Goal: Information Seeking & Learning: Compare options

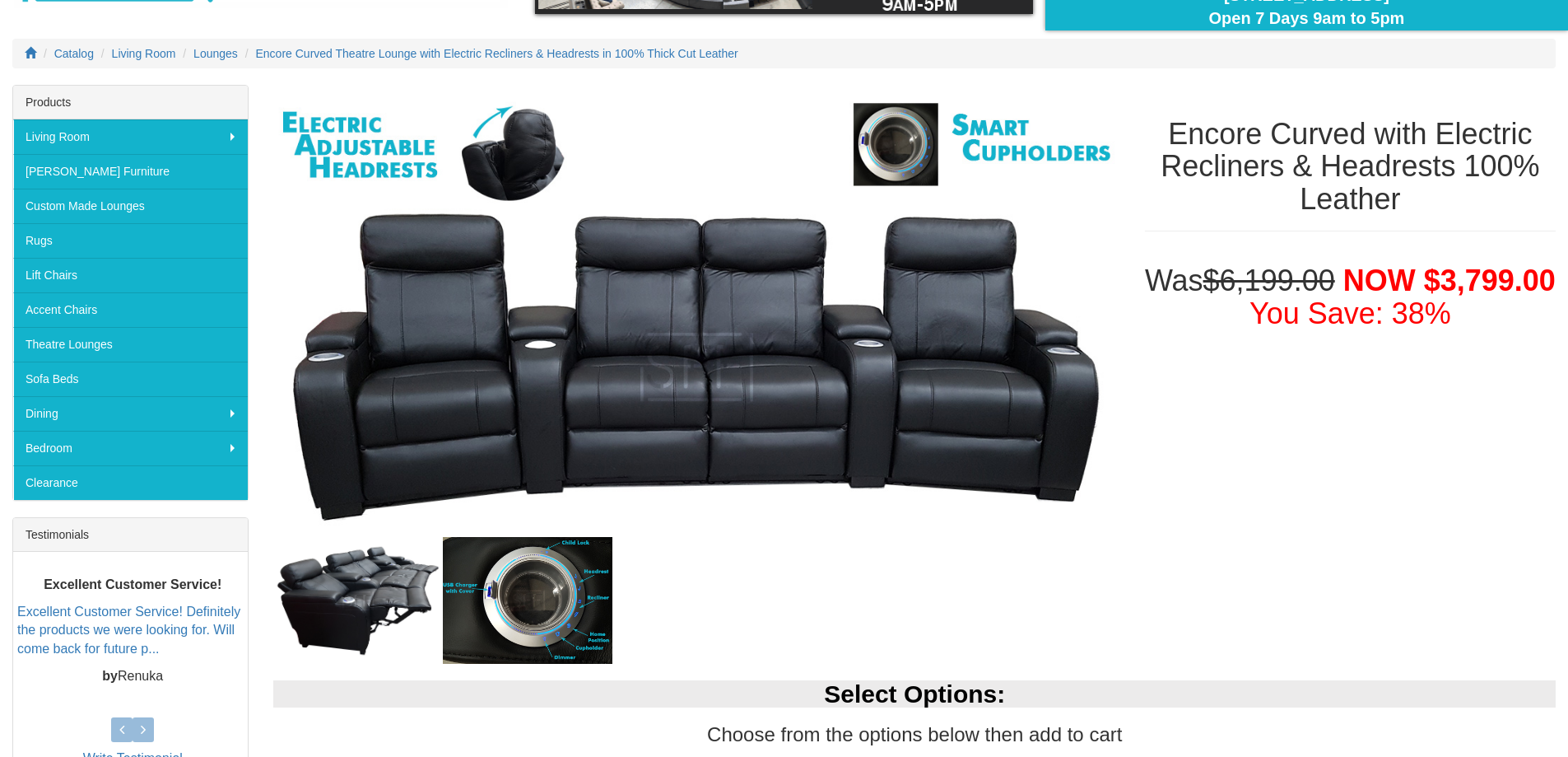
scroll to position [146, 0]
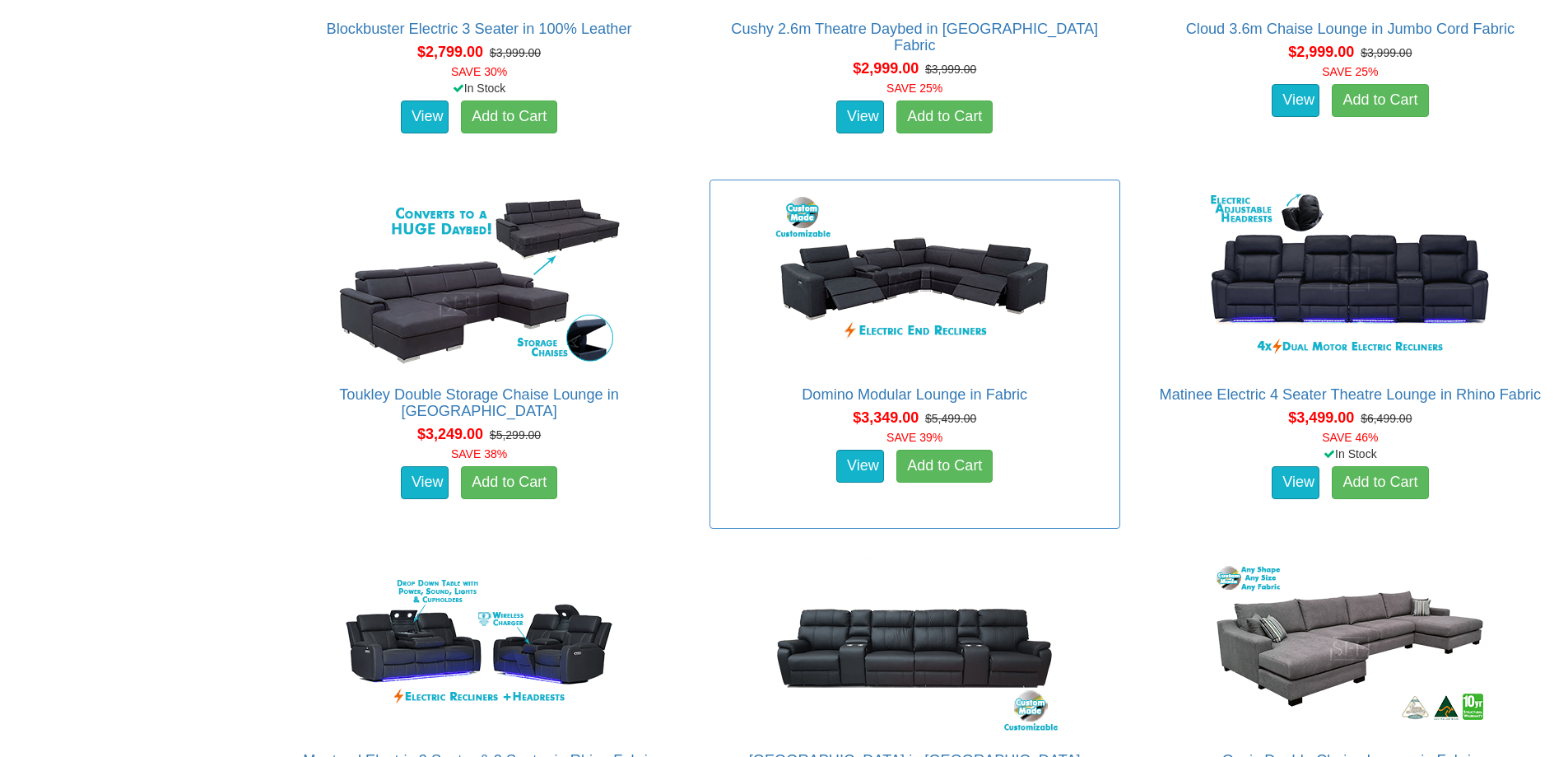
scroll to position [3129, 0]
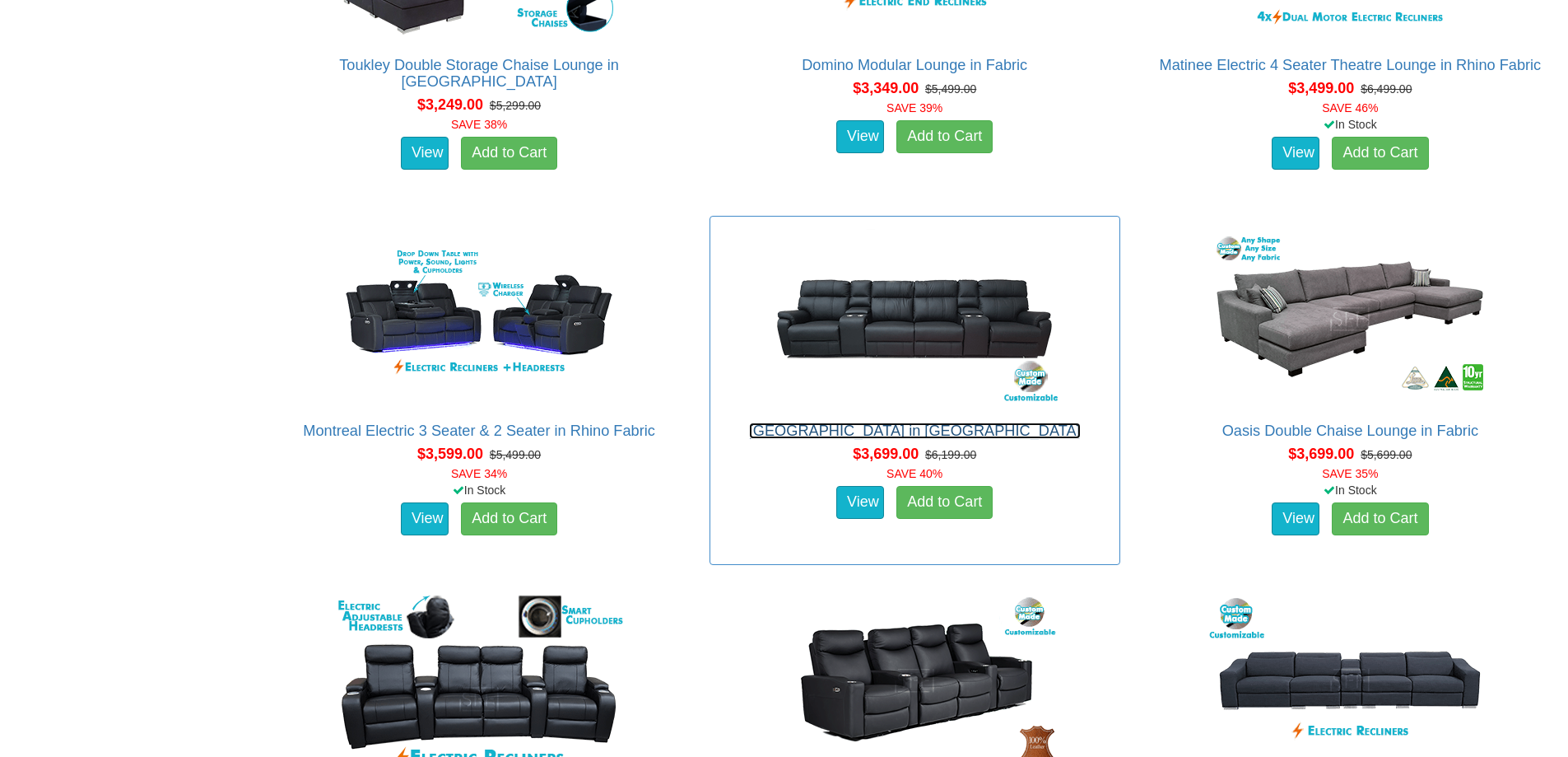
click at [923, 431] on link "[GEOGRAPHIC_DATA] in [GEOGRAPHIC_DATA]" at bounding box center [915, 430] width 332 height 16
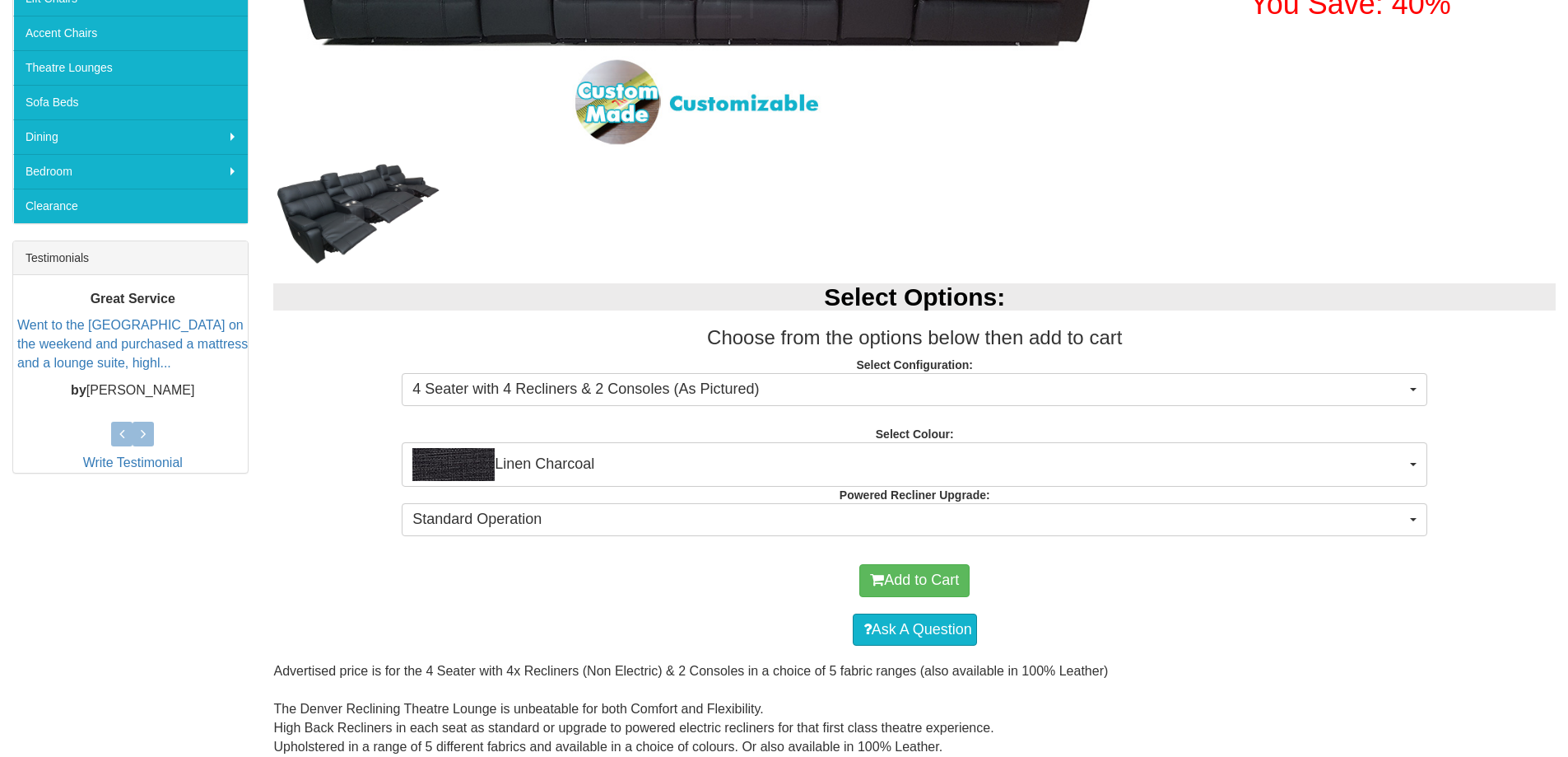
scroll to position [659, 0]
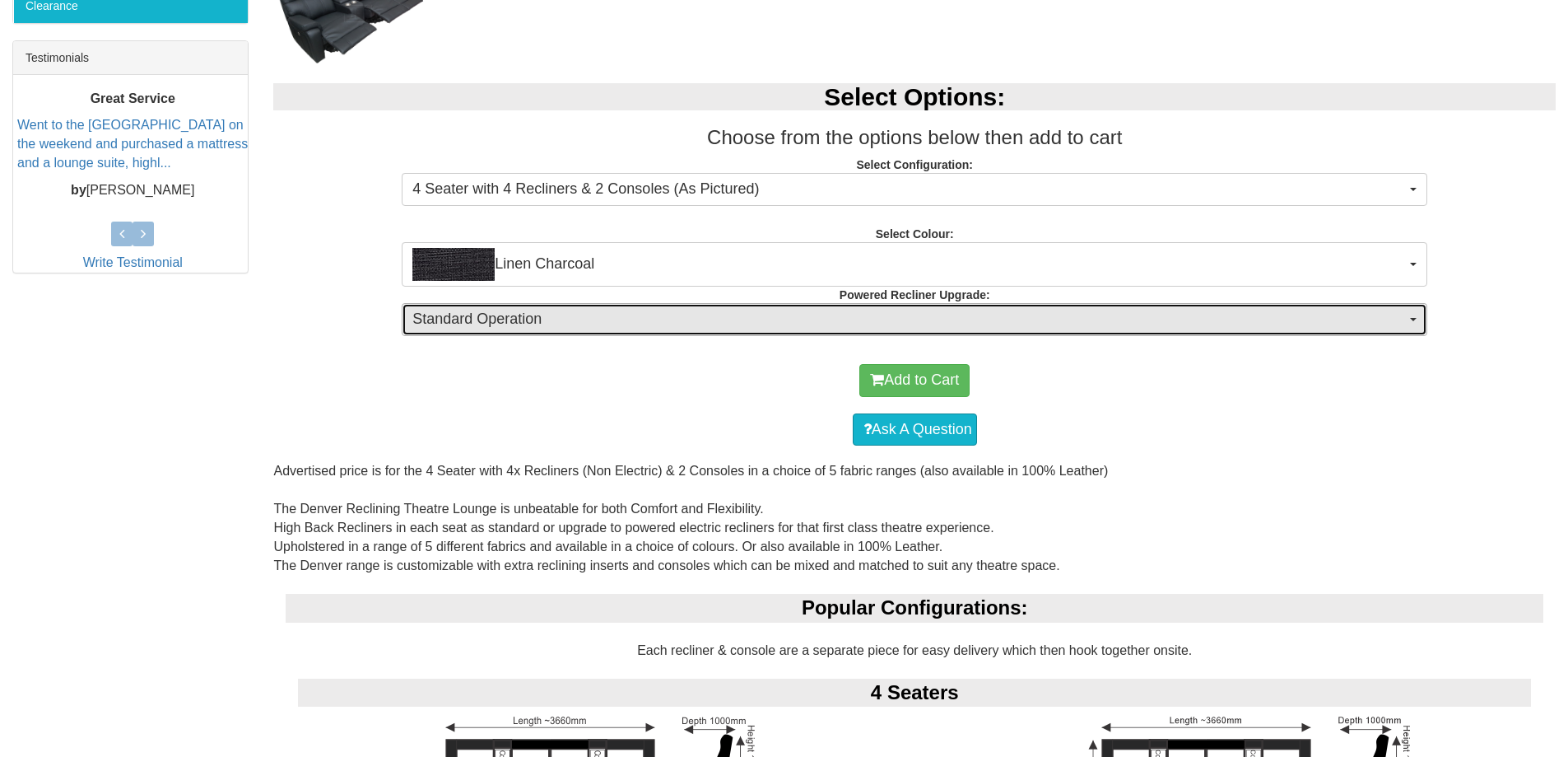
click at [755, 325] on span "Standard Operation" at bounding box center [908, 320] width 994 height 22
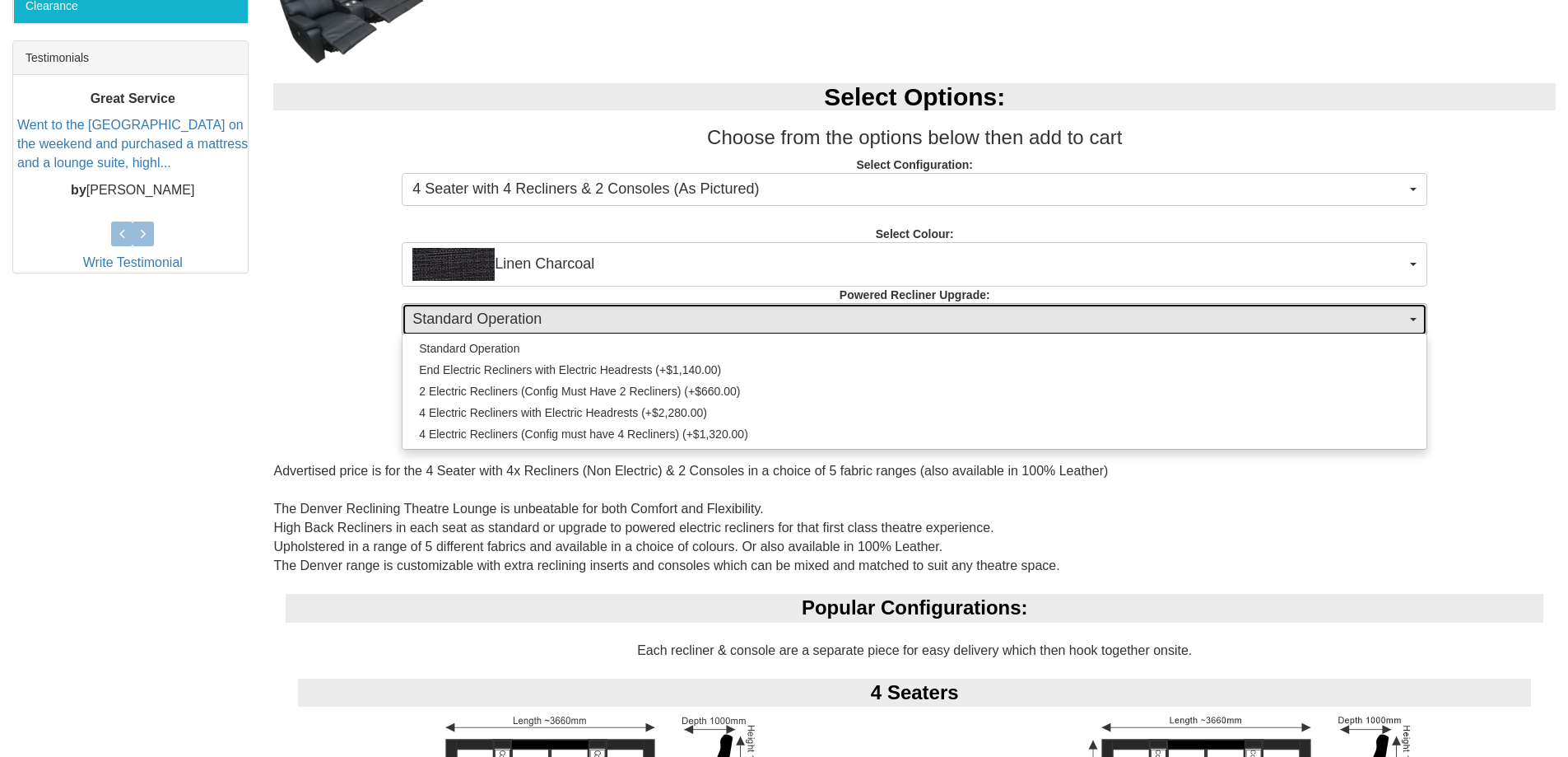
click at [755, 325] on span "Standard Operation" at bounding box center [908, 320] width 994 height 22
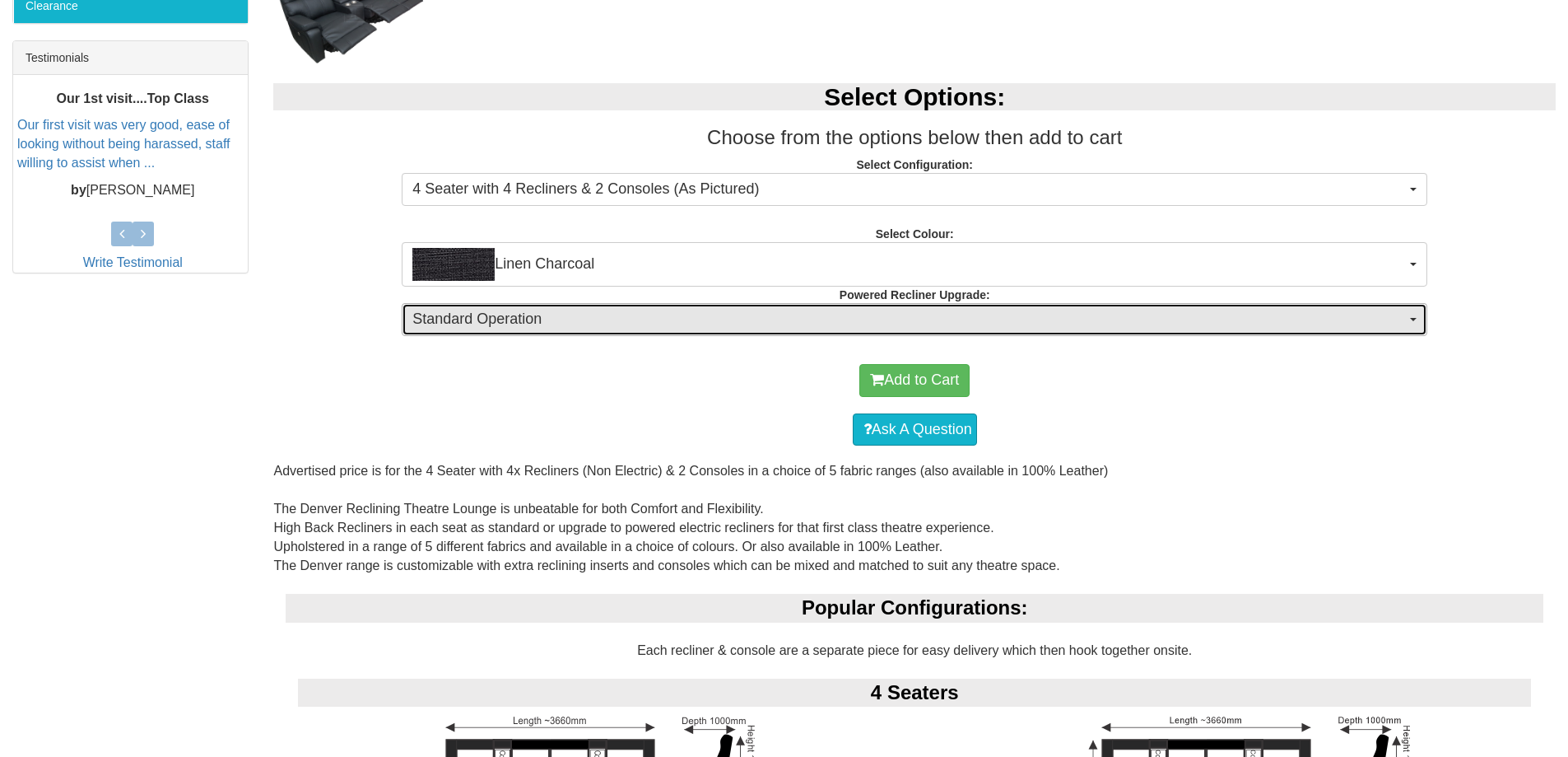
click at [755, 325] on span "Standard Operation" at bounding box center [908, 320] width 994 height 22
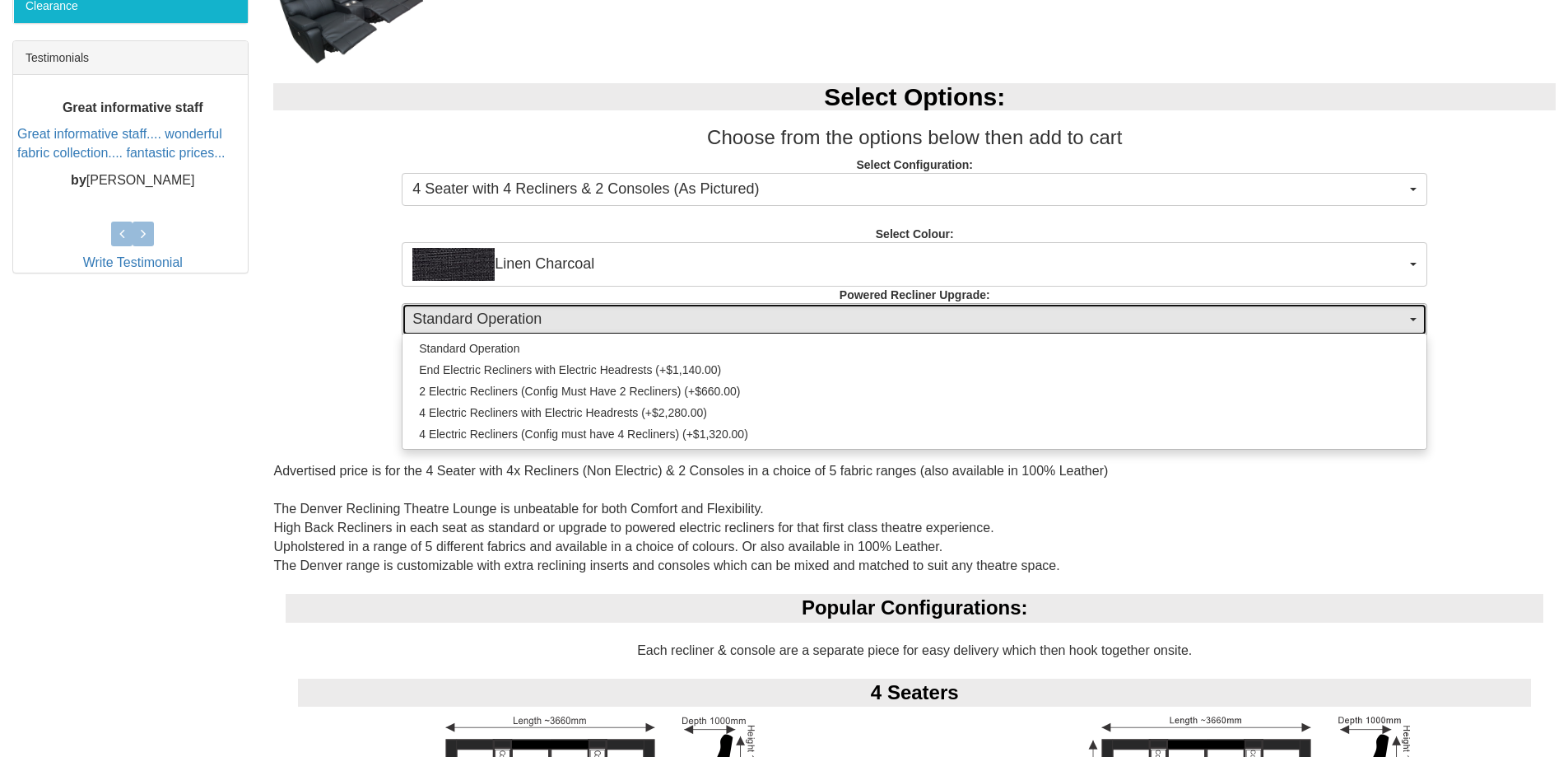
click at [755, 325] on span "Standard Operation" at bounding box center [908, 320] width 994 height 22
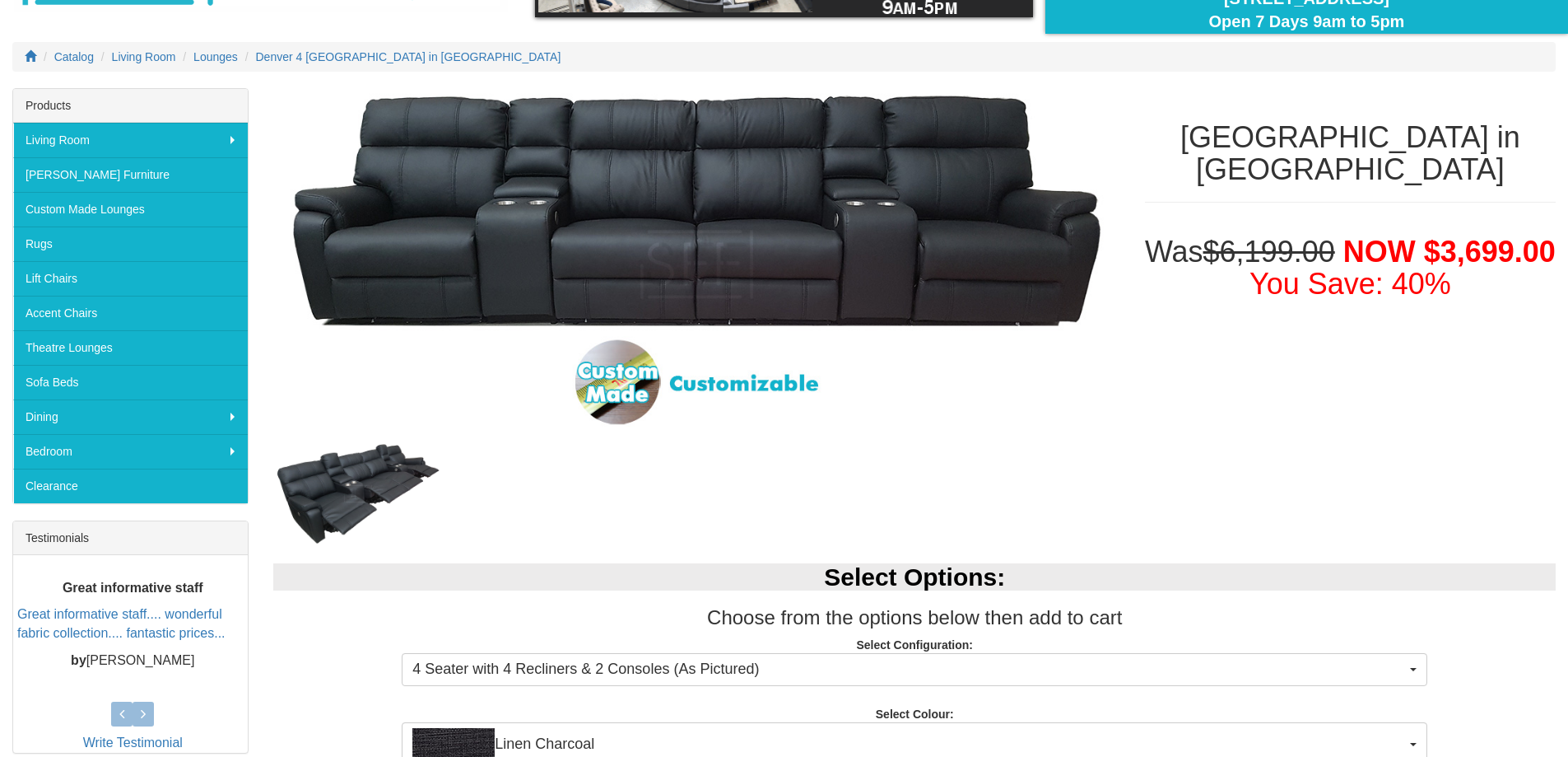
scroll to position [164, 0]
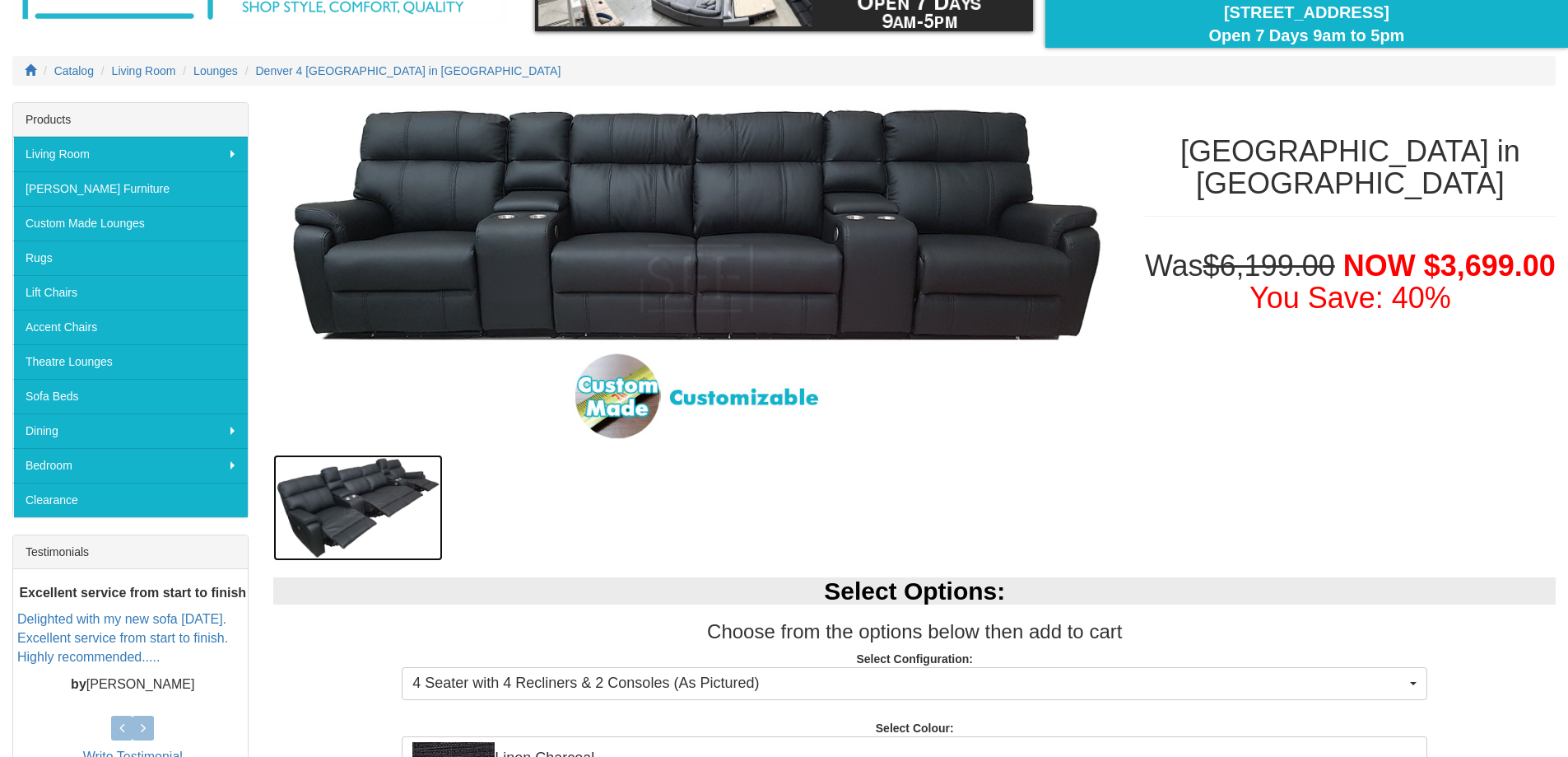
click at [358, 493] on img at bounding box center [358, 507] width 170 height 106
